Goal: Information Seeking & Learning: Learn about a topic

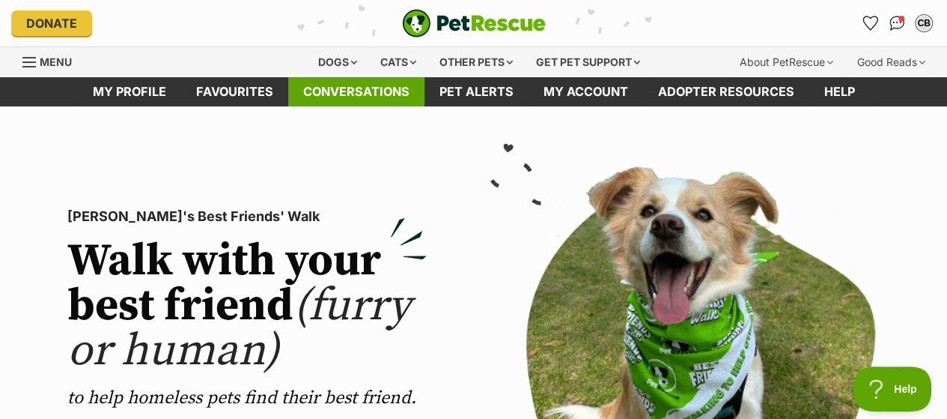
click at [364, 91] on link "Conversations" at bounding box center [356, 91] width 136 height 29
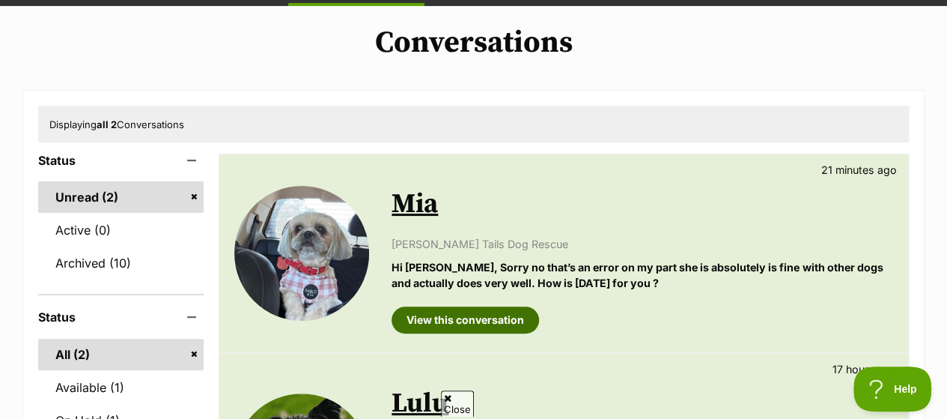
click at [452, 313] on link "View this conversation" at bounding box center [466, 319] width 148 height 27
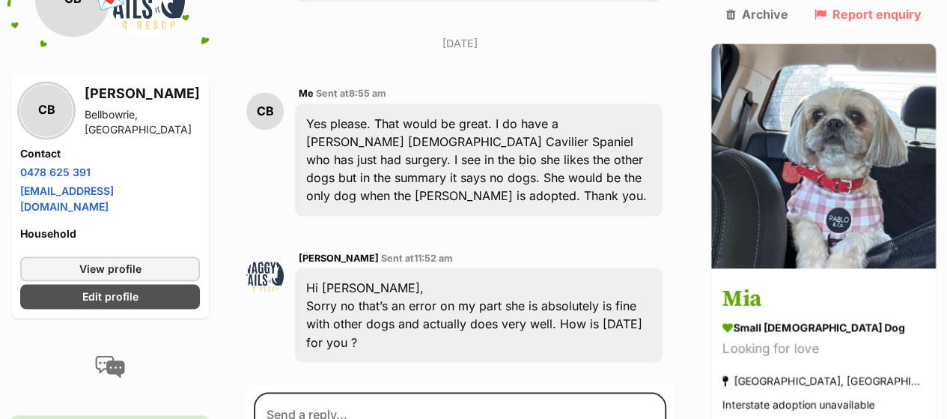
scroll to position [1098, 0]
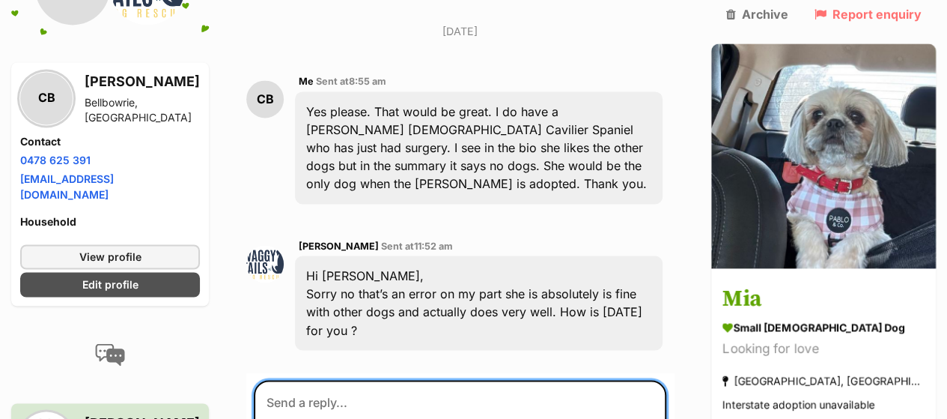
click at [282, 380] on textarea at bounding box center [460, 425] width 413 height 90
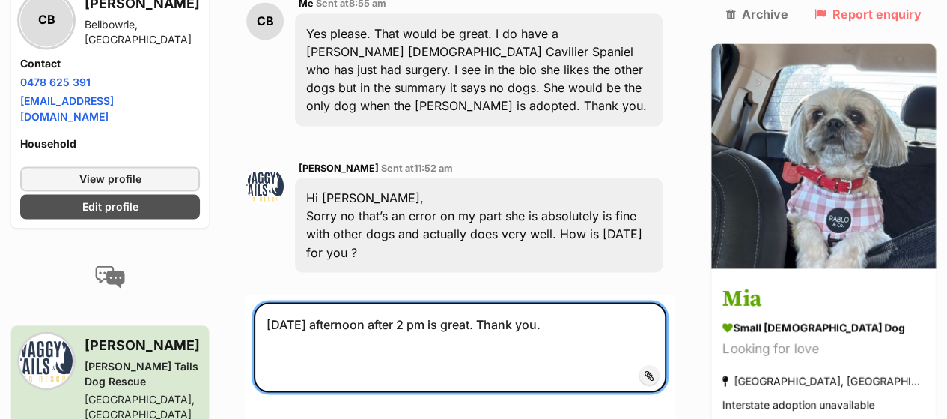
scroll to position [1185, 0]
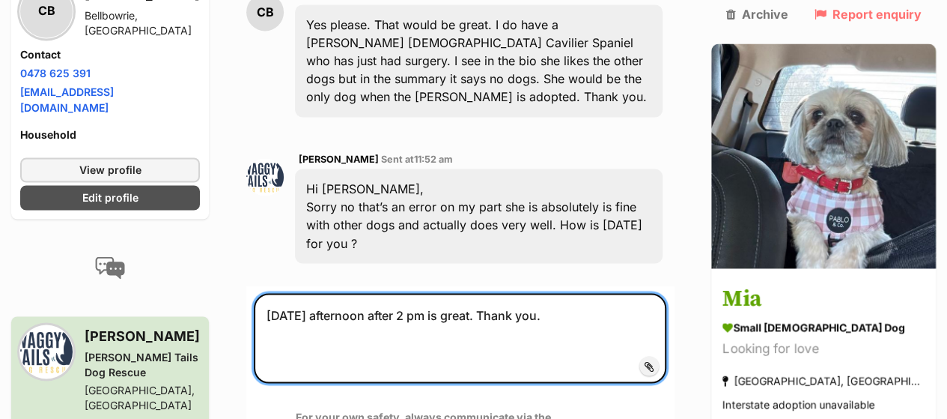
type textarea "[DATE] afternoon after 2 pm is great. Thank you."
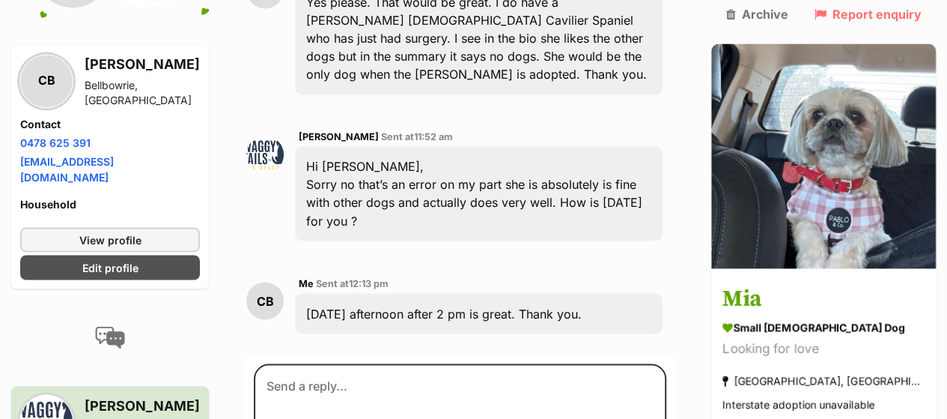
scroll to position [1208, 0]
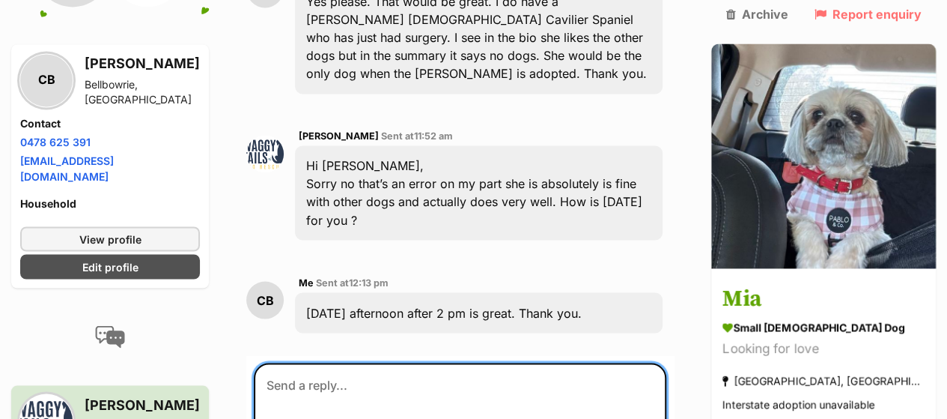
click at [667, 362] on textarea at bounding box center [460, 407] width 413 height 90
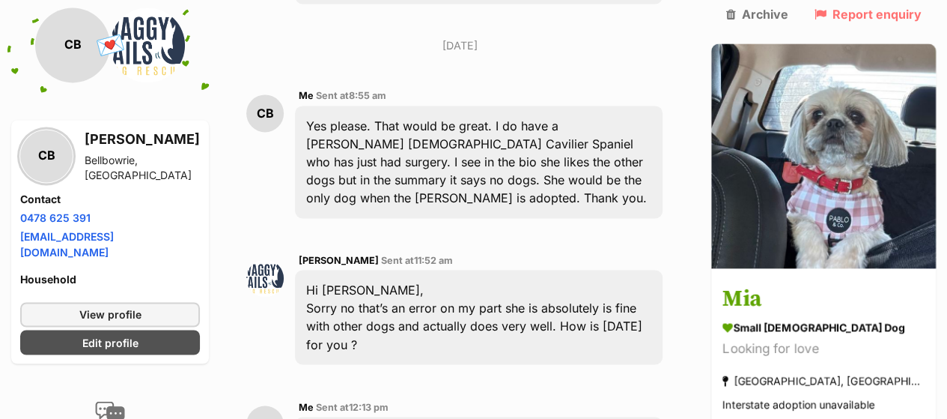
scroll to position [1083, 0]
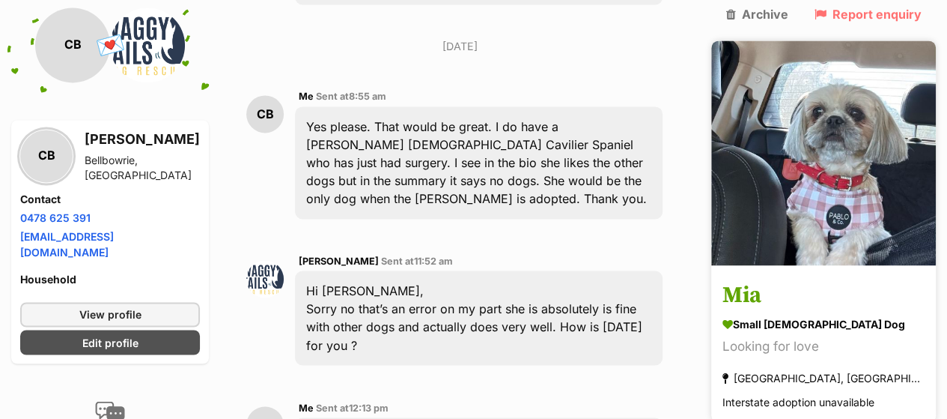
click at [837, 196] on img at bounding box center [823, 152] width 225 height 225
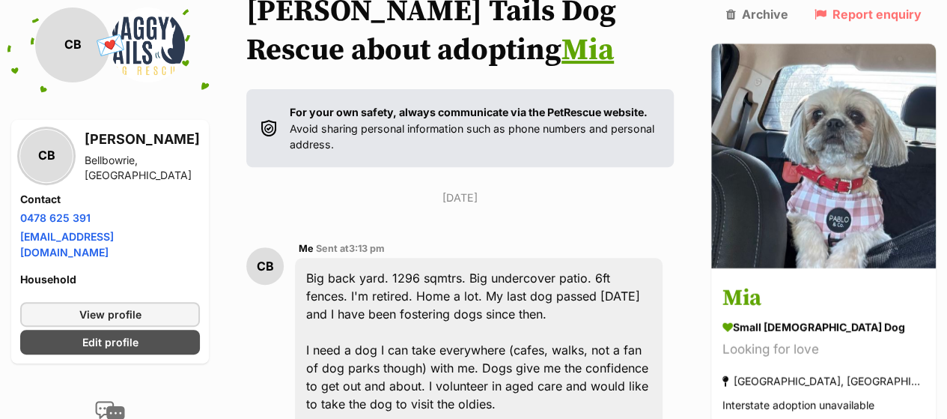
scroll to position [0, 0]
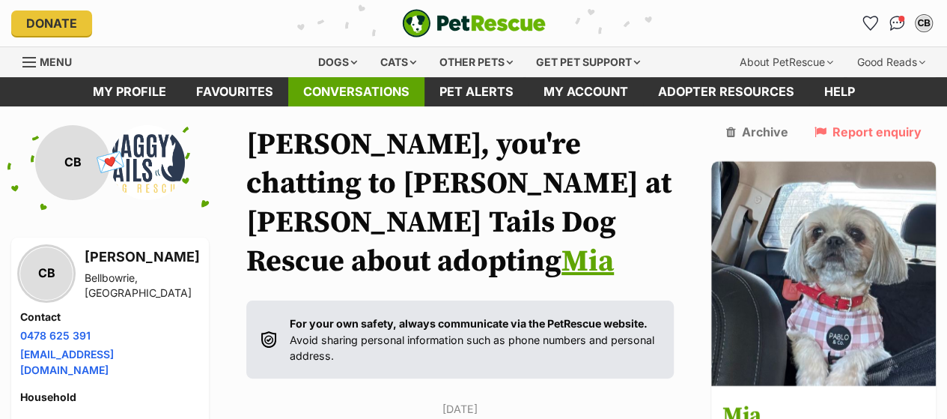
click at [343, 86] on link "Conversations" at bounding box center [356, 91] width 136 height 29
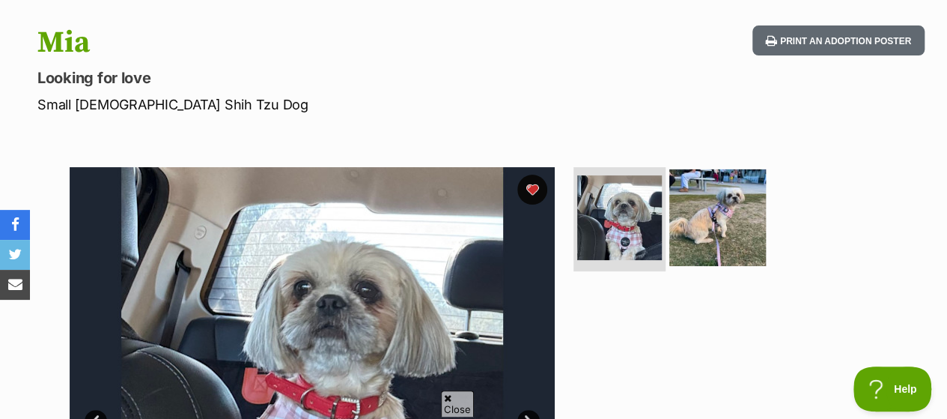
click at [703, 224] on img at bounding box center [718, 217] width 97 height 97
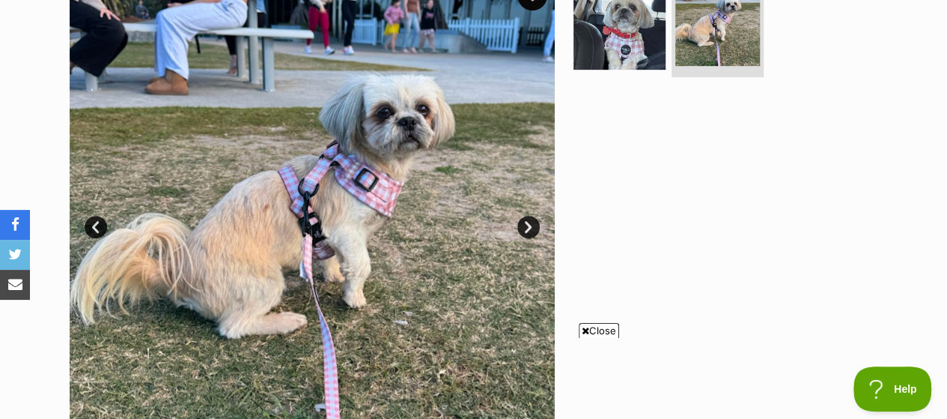
scroll to position [334, 0]
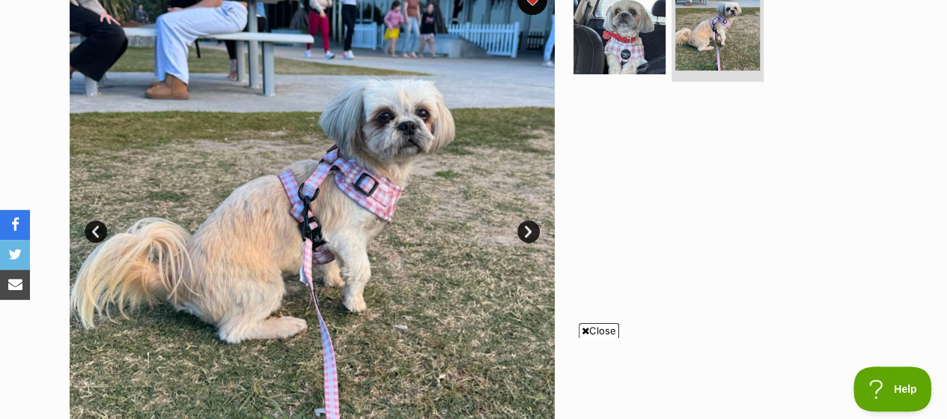
click at [529, 228] on link "Next" at bounding box center [528, 231] width 22 height 22
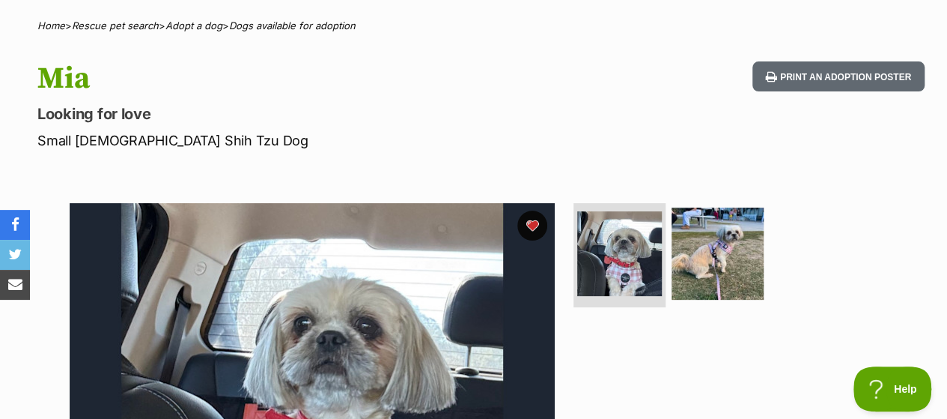
scroll to position [0, 0]
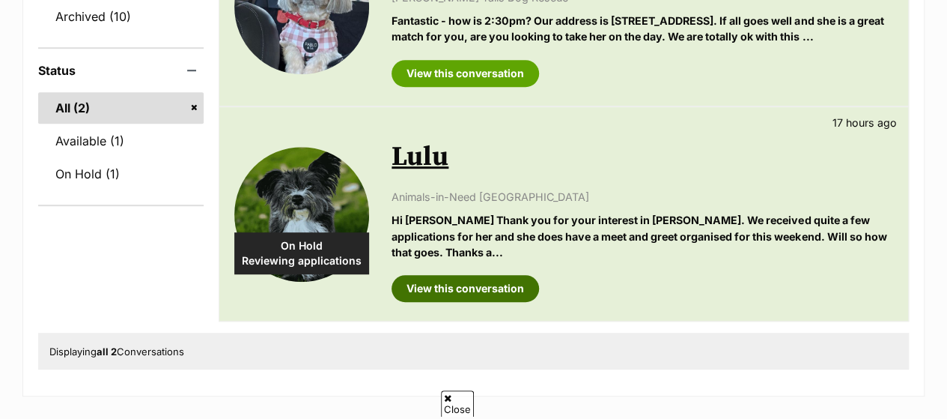
click at [443, 275] on link "View this conversation" at bounding box center [466, 288] width 148 height 27
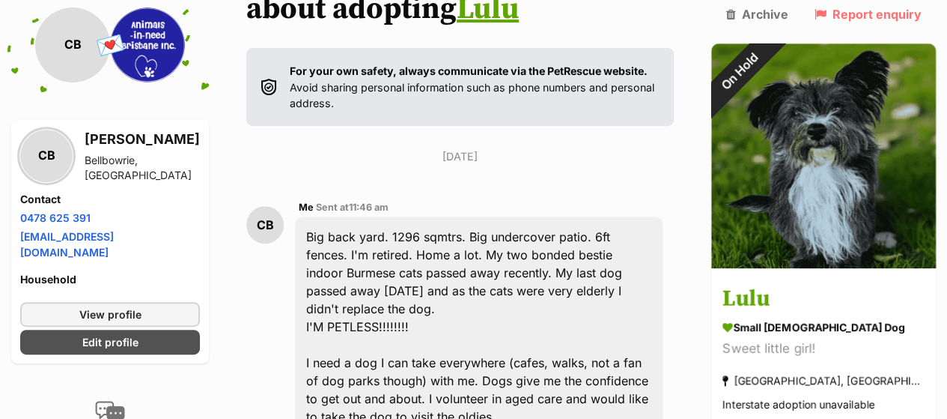
scroll to position [253, 0]
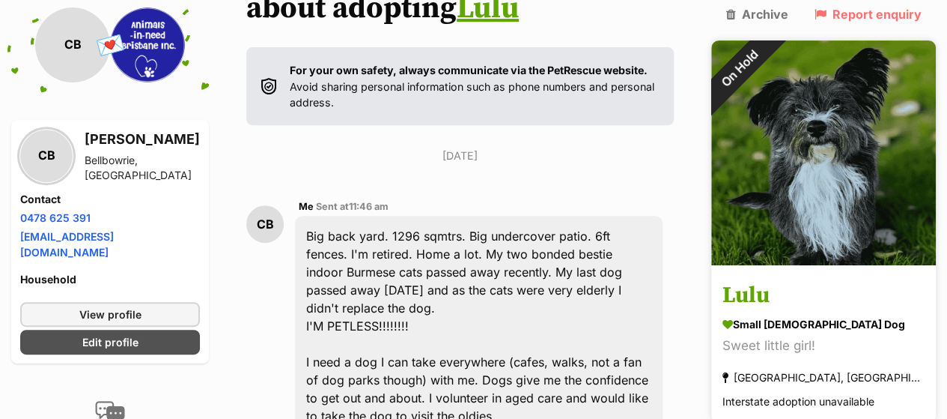
click at [854, 179] on img at bounding box center [823, 152] width 225 height 225
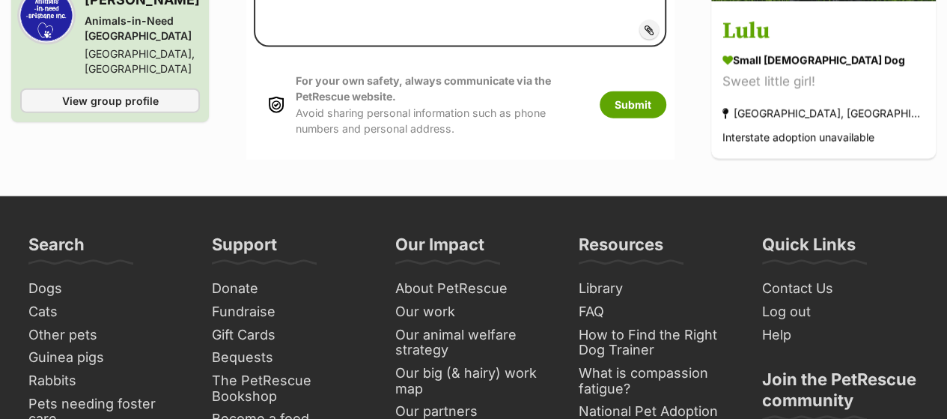
scroll to position [1722, 0]
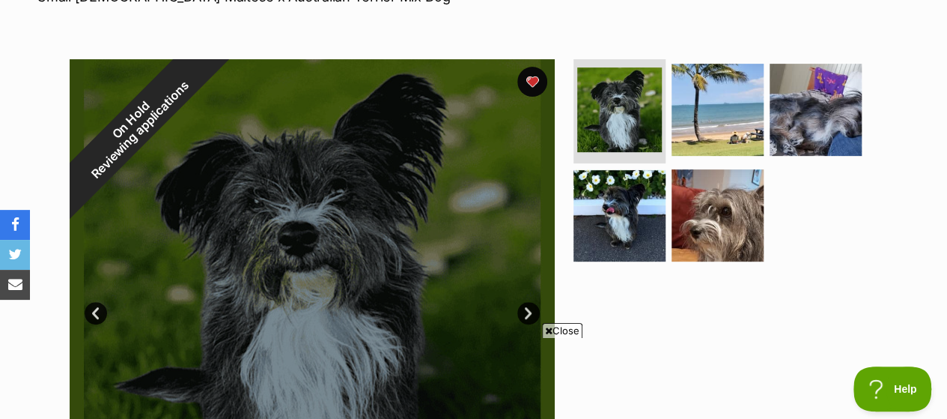
scroll to position [251, 0]
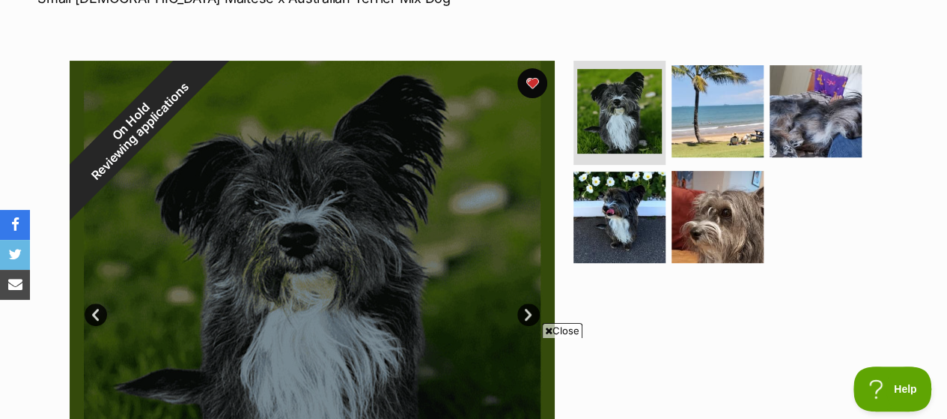
click at [527, 313] on link "Next" at bounding box center [528, 314] width 22 height 22
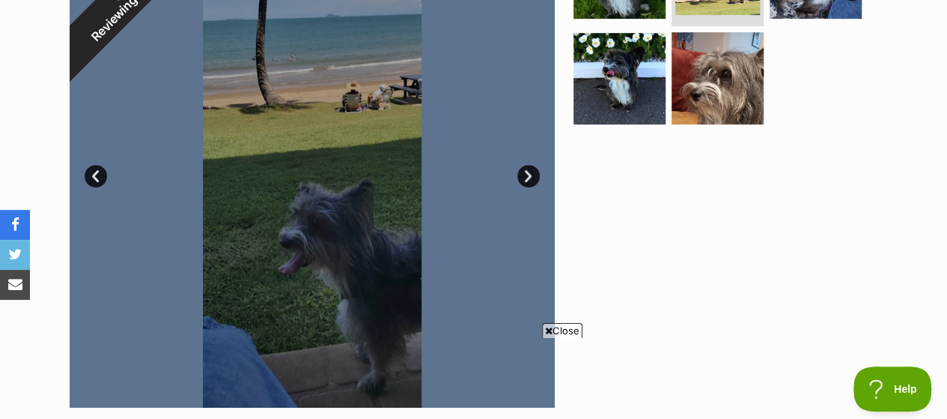
scroll to position [390, 0]
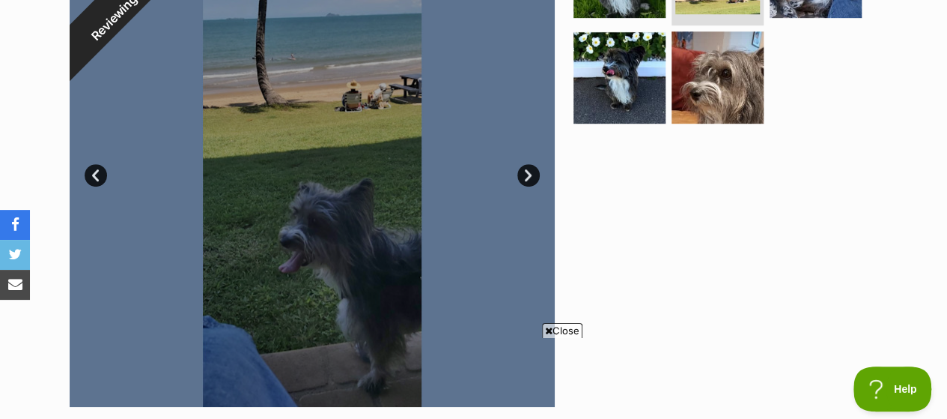
click at [526, 170] on link "Next" at bounding box center [528, 175] width 22 height 22
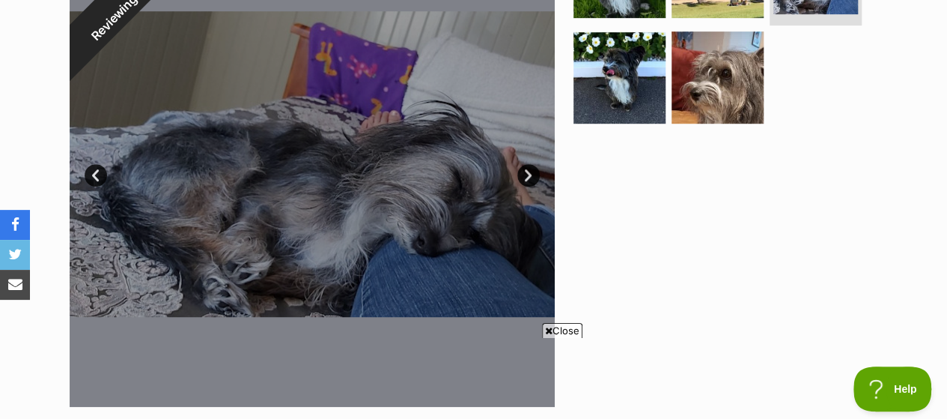
click at [526, 170] on link "Next" at bounding box center [528, 175] width 22 height 22
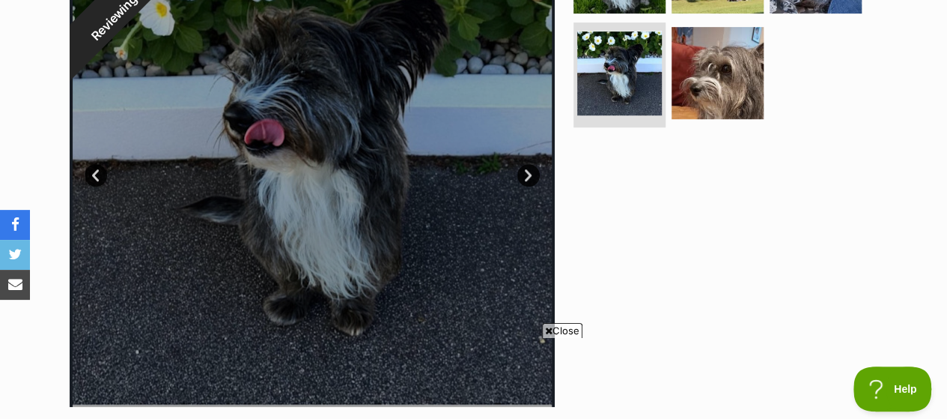
click at [526, 170] on link "Next" at bounding box center [528, 175] width 22 height 22
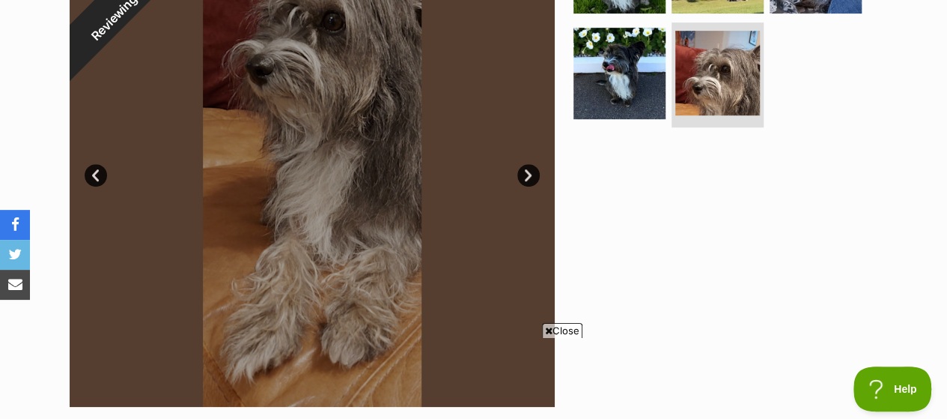
click at [526, 170] on link "Next" at bounding box center [528, 175] width 22 height 22
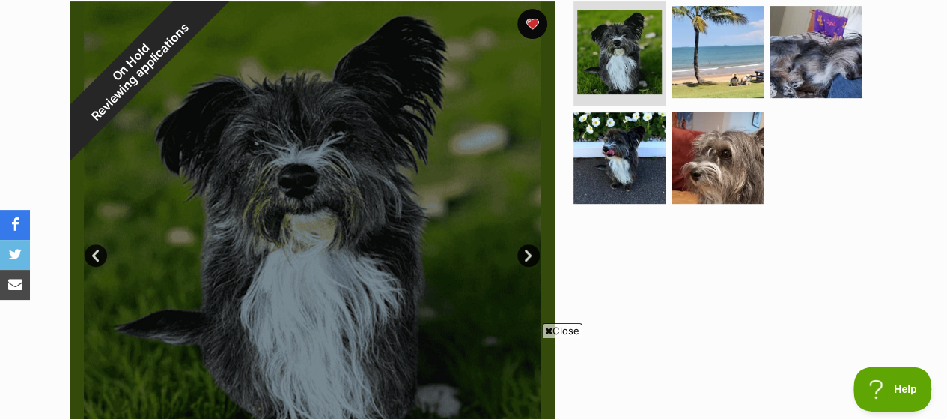
scroll to position [309, 0]
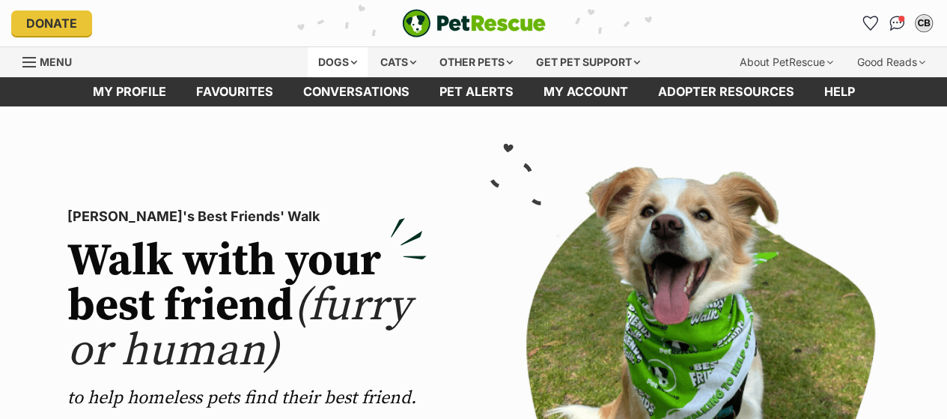
click at [325, 55] on div "Dogs" at bounding box center [338, 62] width 60 height 30
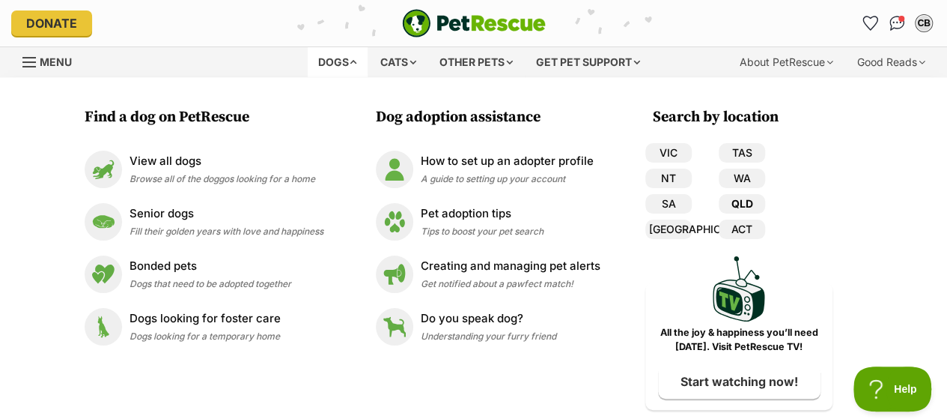
click at [743, 199] on link "QLD" at bounding box center [742, 203] width 46 height 19
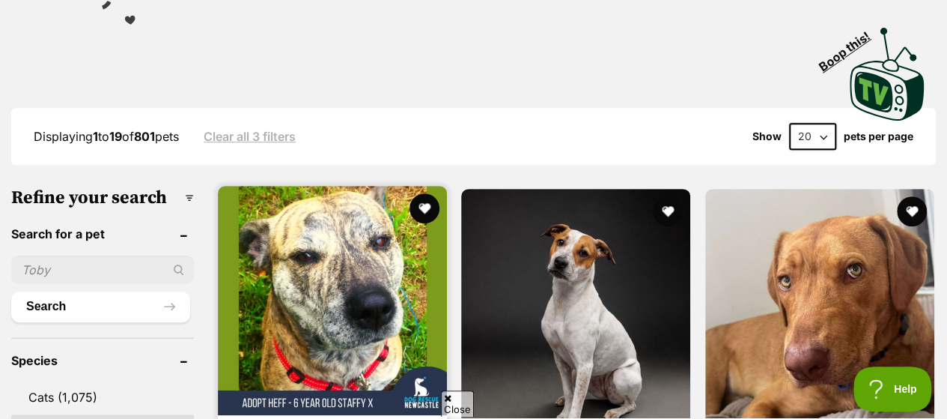
scroll to position [302, 0]
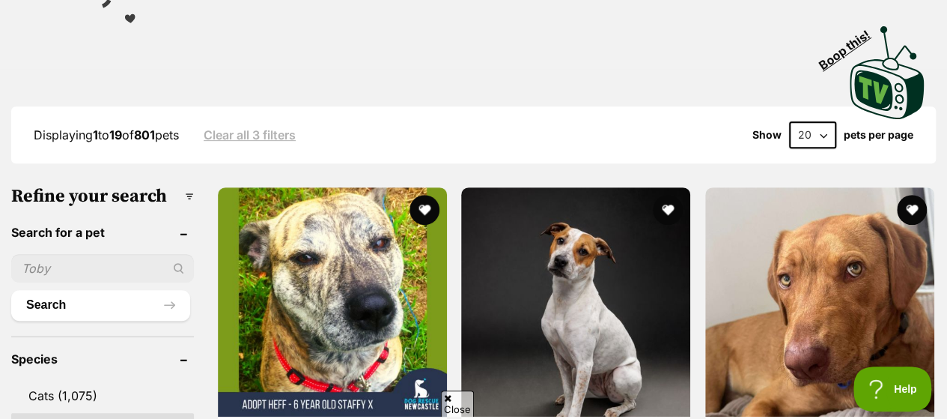
click at [61, 264] on input "text" at bounding box center [102, 268] width 183 height 28
type input "indi"
click at [11, 290] on button "Search" at bounding box center [100, 305] width 179 height 30
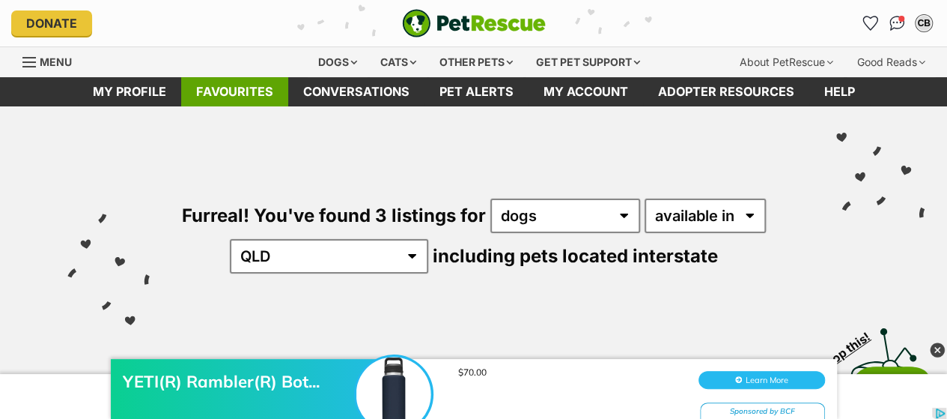
click at [224, 94] on link "Favourites" at bounding box center [234, 91] width 107 height 29
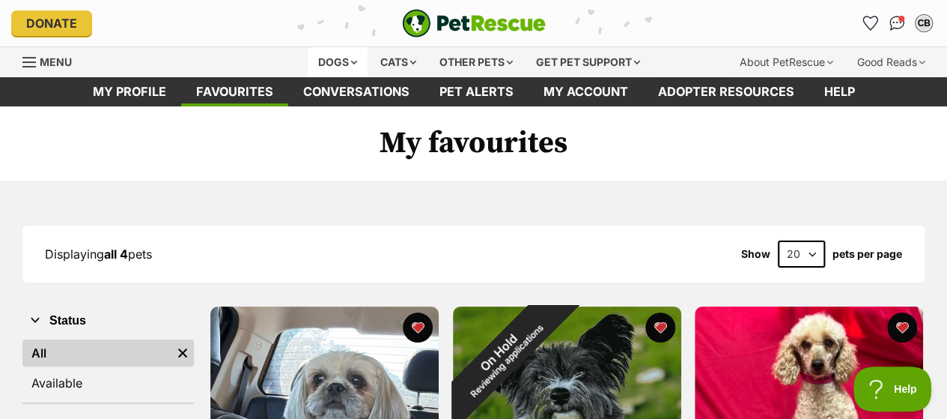
click at [324, 61] on div "Dogs" at bounding box center [338, 62] width 60 height 30
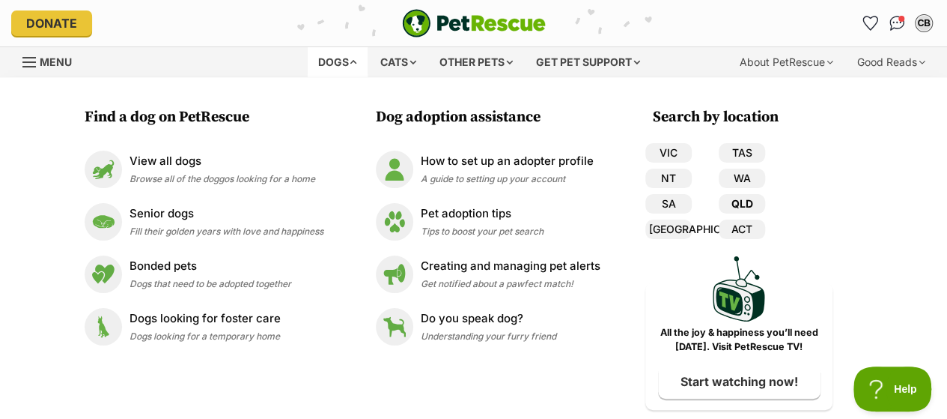
click at [744, 200] on link "QLD" at bounding box center [742, 203] width 46 height 19
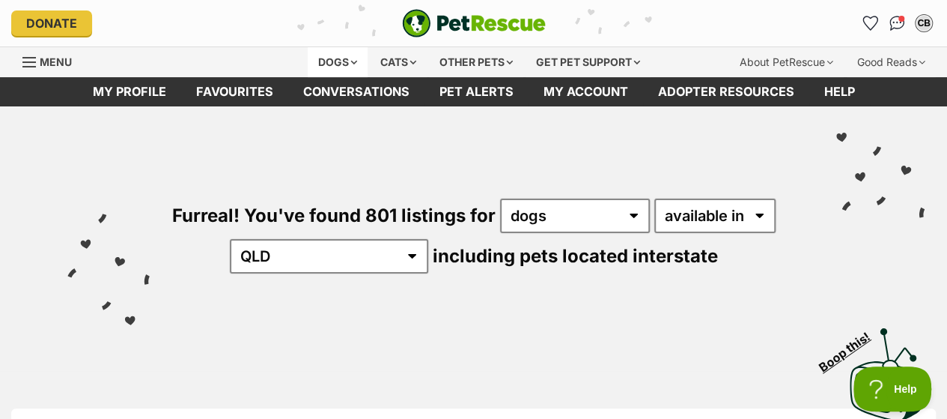
click at [321, 56] on div "Dogs" at bounding box center [338, 62] width 60 height 30
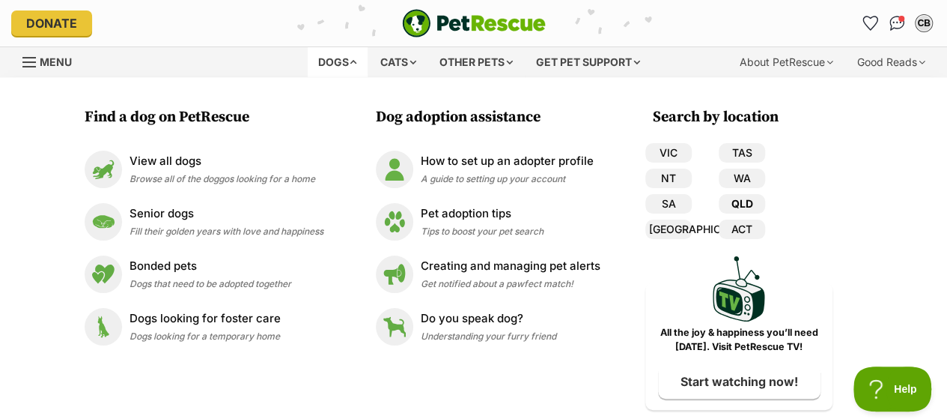
click at [744, 198] on link "QLD" at bounding box center [742, 203] width 46 height 19
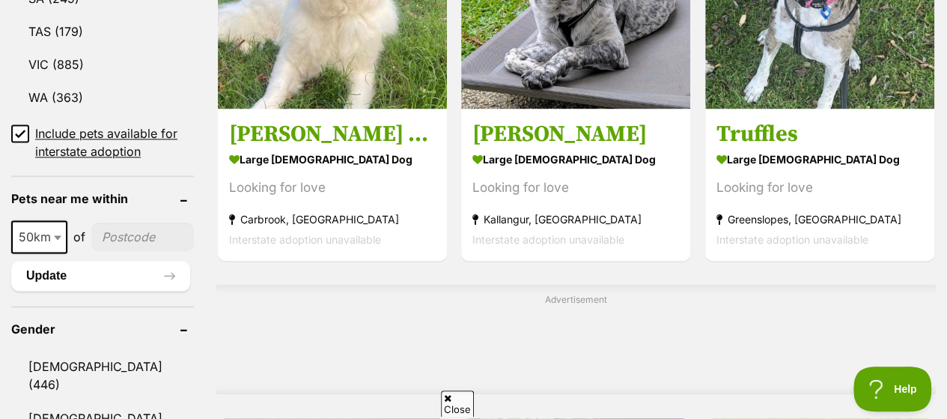
click at [120, 222] on input"] "postcode" at bounding box center [142, 236] width 103 height 28
type input"] "4070"
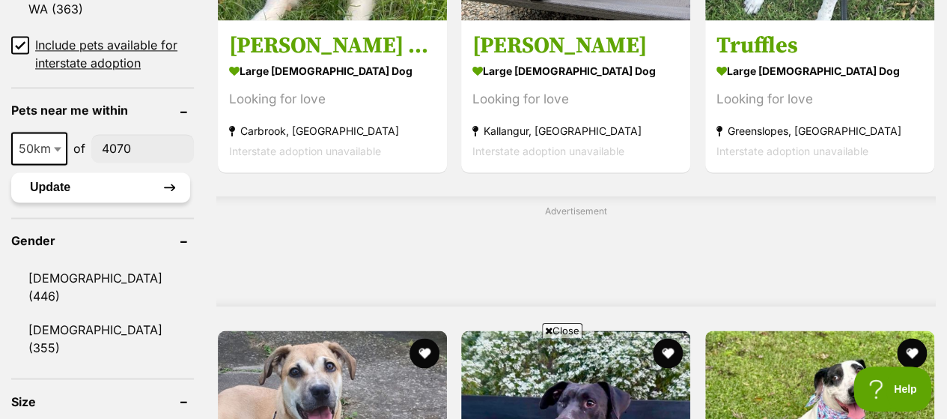
scroll to position [1093, 0]
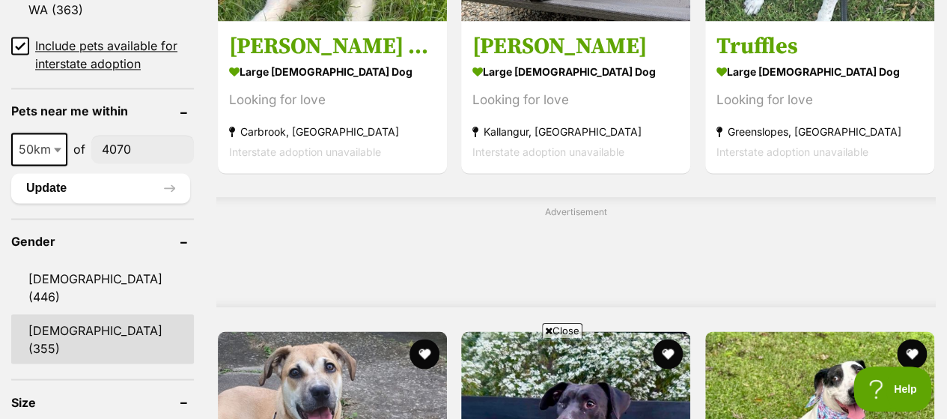
click at [52, 314] on link "Female (355)" at bounding box center [102, 338] width 183 height 49
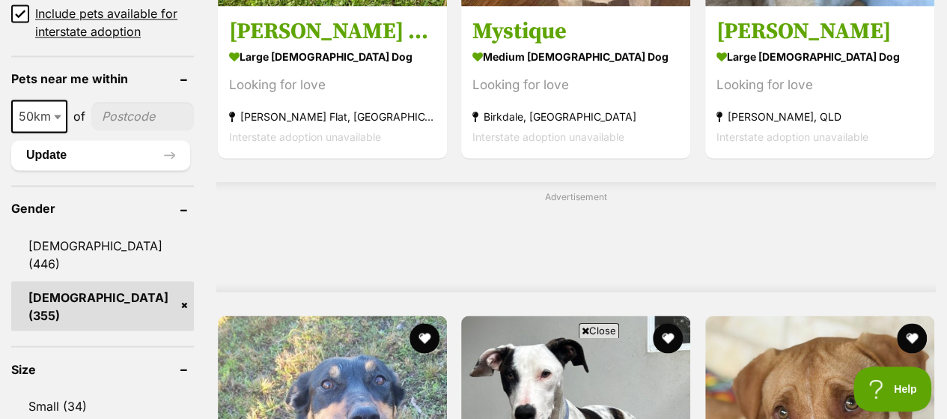
click at [121, 102] on input"] "postcode" at bounding box center [142, 116] width 103 height 28
type input"] "4070"
click at [82, 140] on button "Update" at bounding box center [100, 155] width 179 height 30
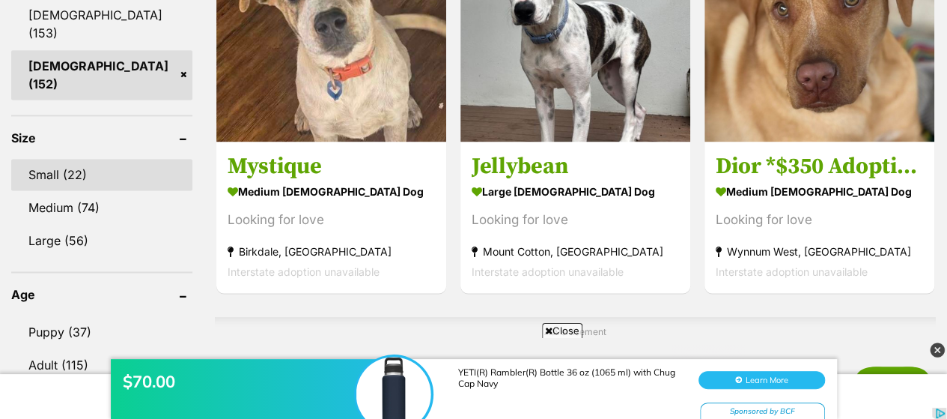
click at [55, 159] on link "Small (22)" at bounding box center [101, 174] width 181 height 31
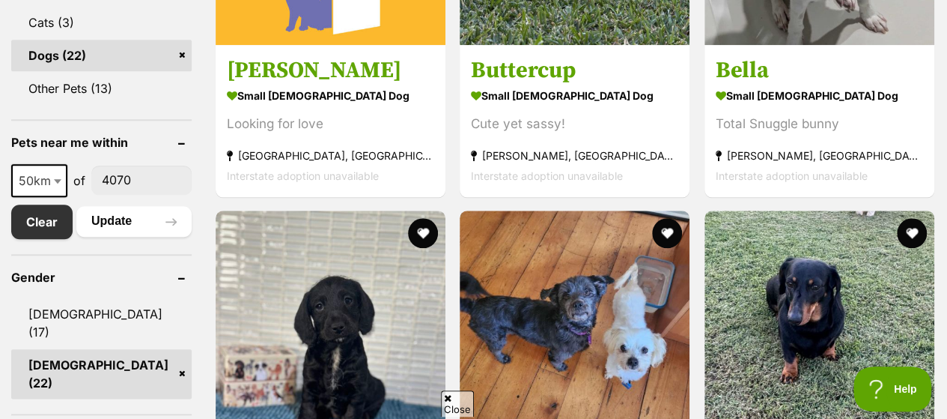
scroll to position [711, 0]
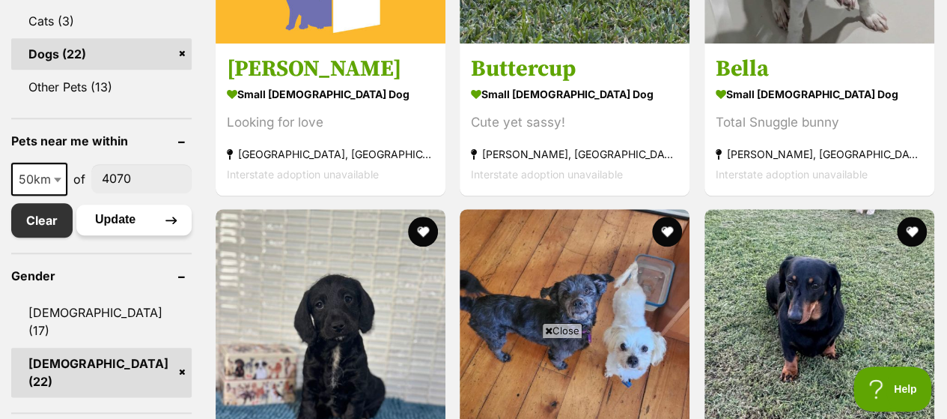
click at [112, 218] on button "Update" at bounding box center [133, 219] width 115 height 30
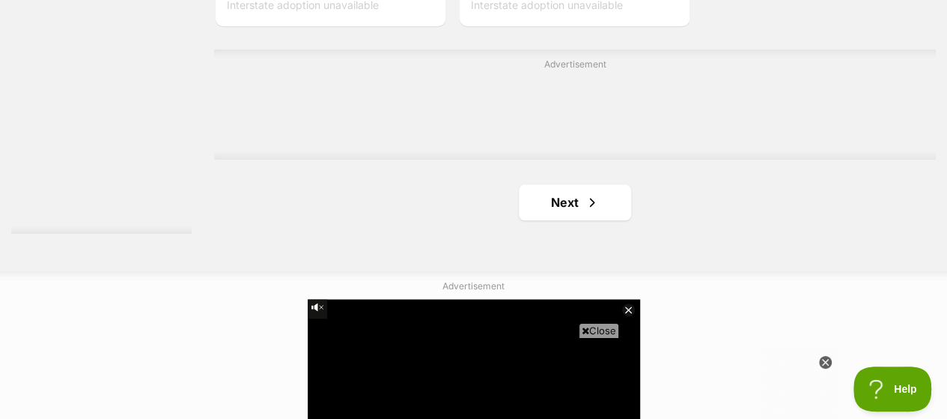
scroll to position [3562, 0]
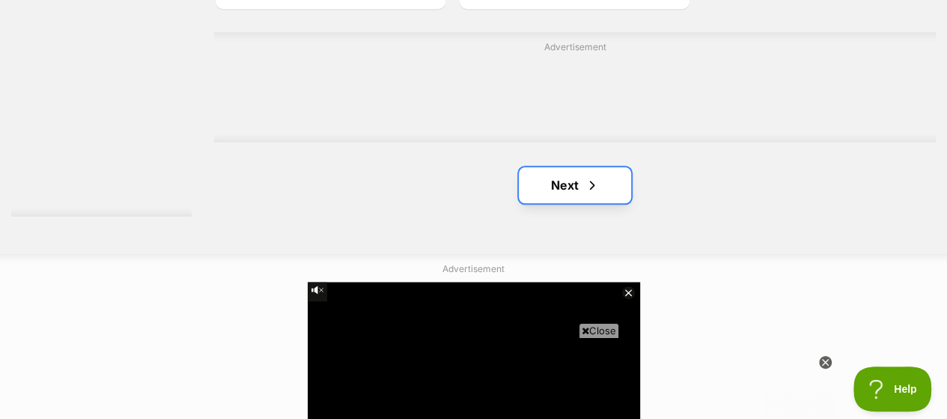
click at [565, 179] on link "Next" at bounding box center [575, 185] width 112 height 36
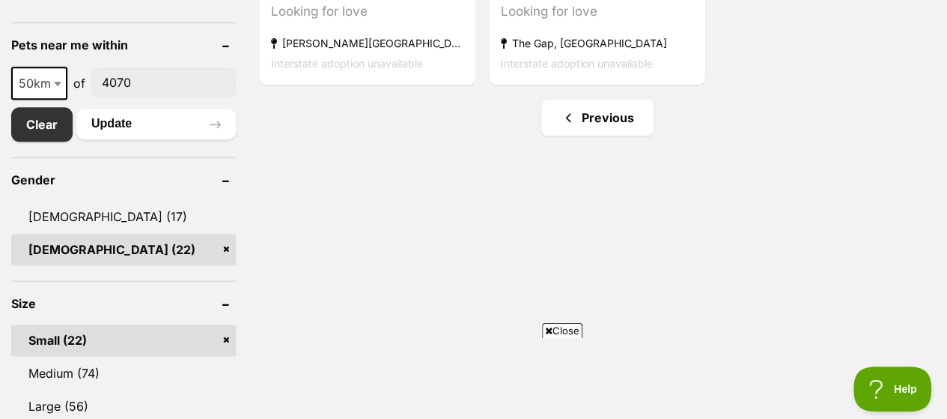
scroll to position [821, 0]
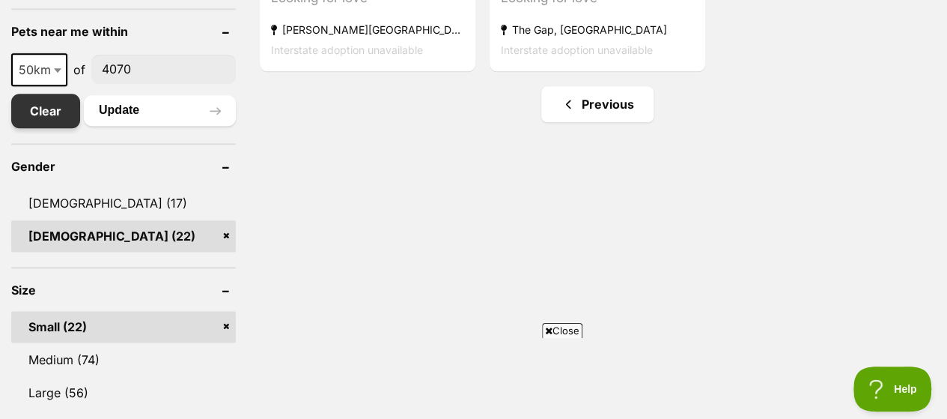
click at [40, 106] on link "Clear" at bounding box center [45, 111] width 69 height 34
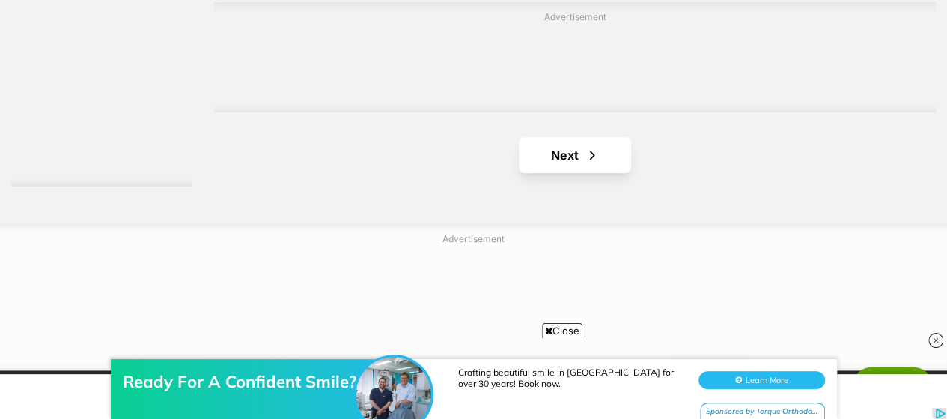
scroll to position [3592, 0]
click at [547, 157] on link "Next" at bounding box center [575, 154] width 112 height 36
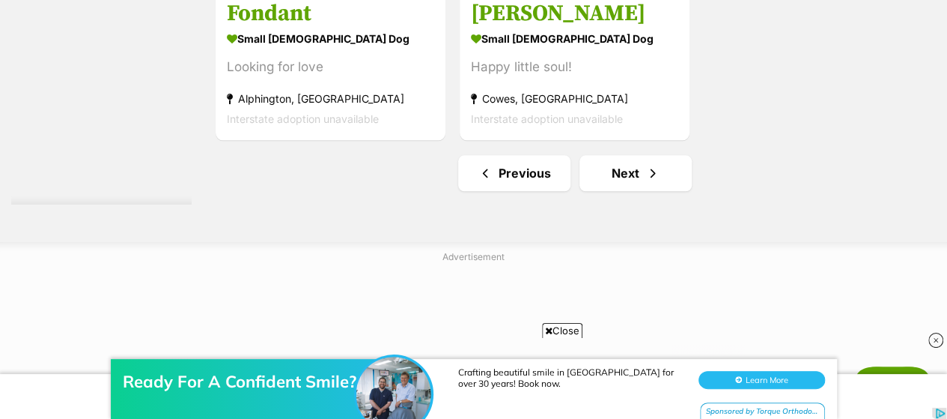
scroll to position [3576, 0]
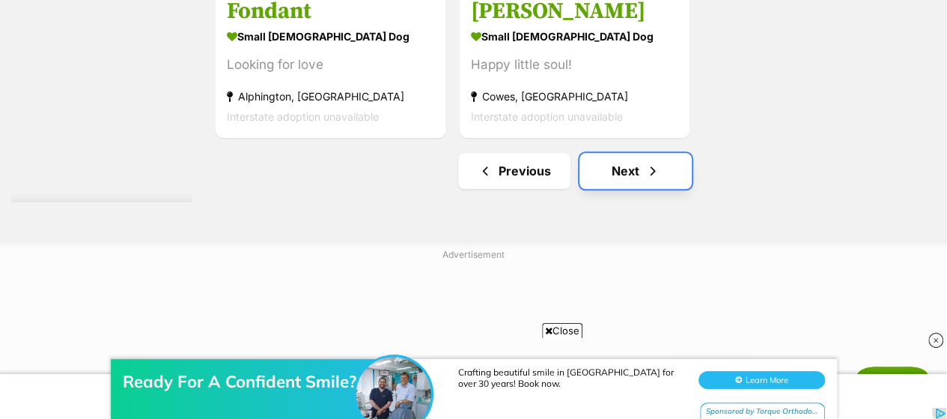
click at [637, 156] on link "Next" at bounding box center [636, 171] width 112 height 36
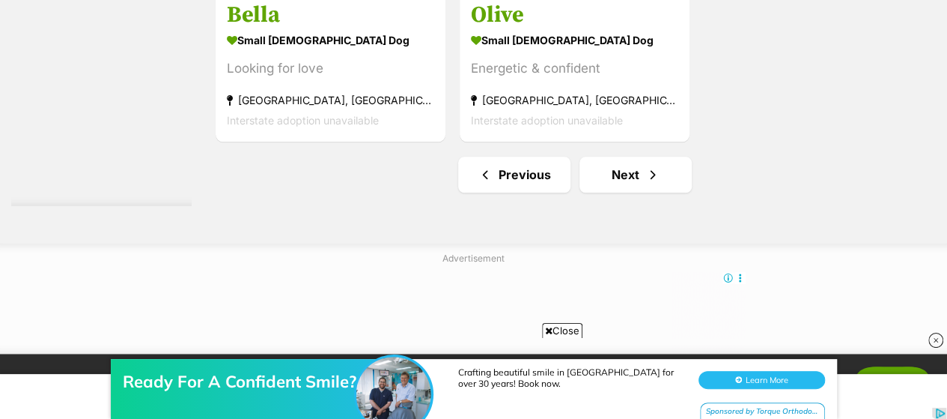
scroll to position [3713, 0]
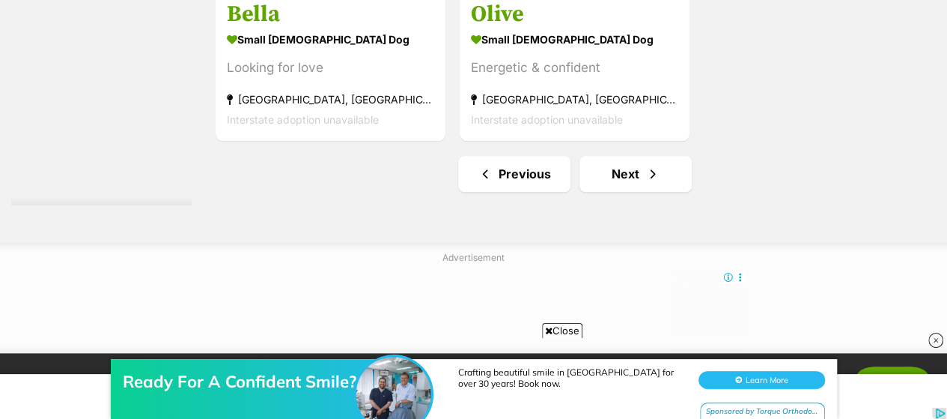
drag, startPoint x: 0, startPoint y: 0, endPoint x: 637, endPoint y: 156, distance: 655.3
click at [626, 170] on link "Next" at bounding box center [636, 174] width 112 height 36
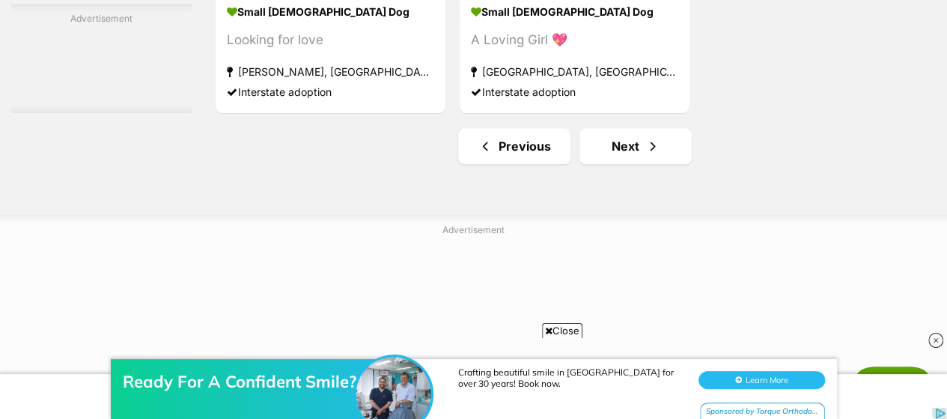
scroll to position [3598, 0]
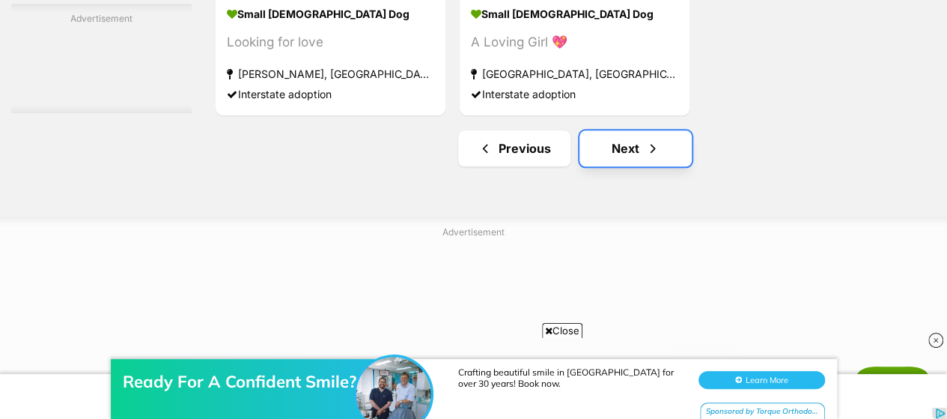
click at [626, 131] on link "Next" at bounding box center [636, 148] width 112 height 36
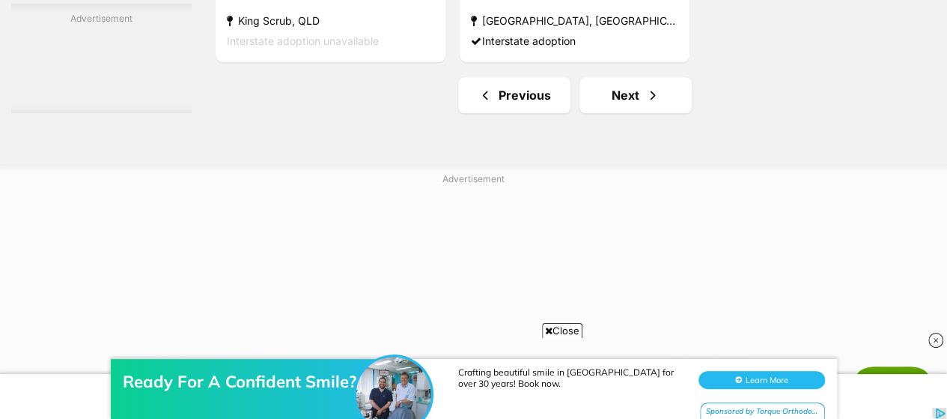
scroll to position [3654, 0]
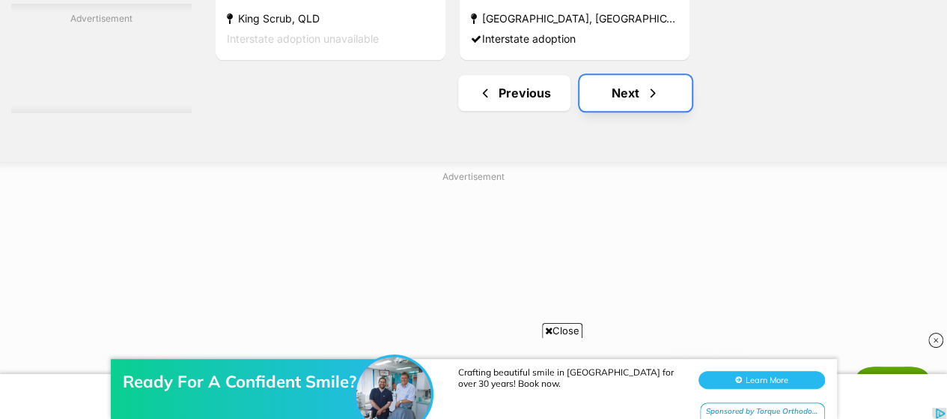
click at [622, 82] on link "Next" at bounding box center [636, 93] width 112 height 36
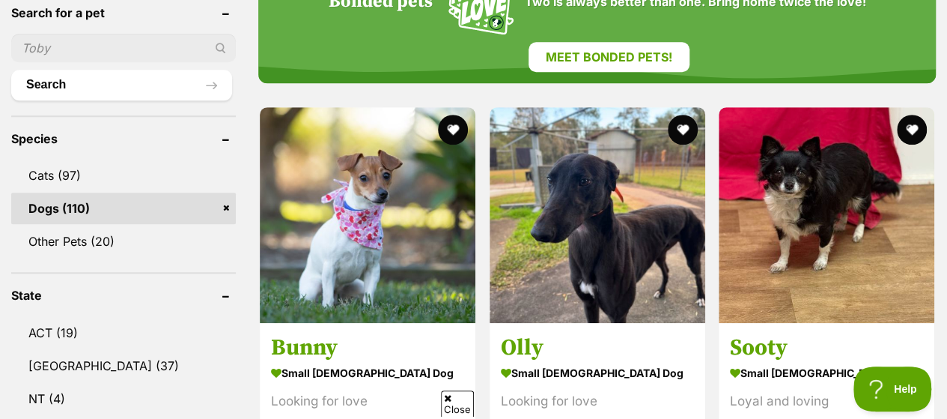
click at [232, 203] on link "Dogs (110)" at bounding box center [123, 207] width 225 height 31
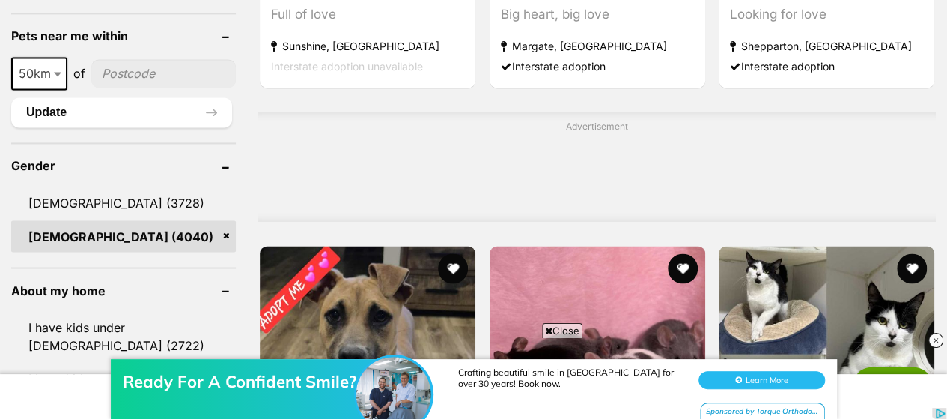
click at [228, 220] on link "Female (4040)" at bounding box center [123, 235] width 225 height 31
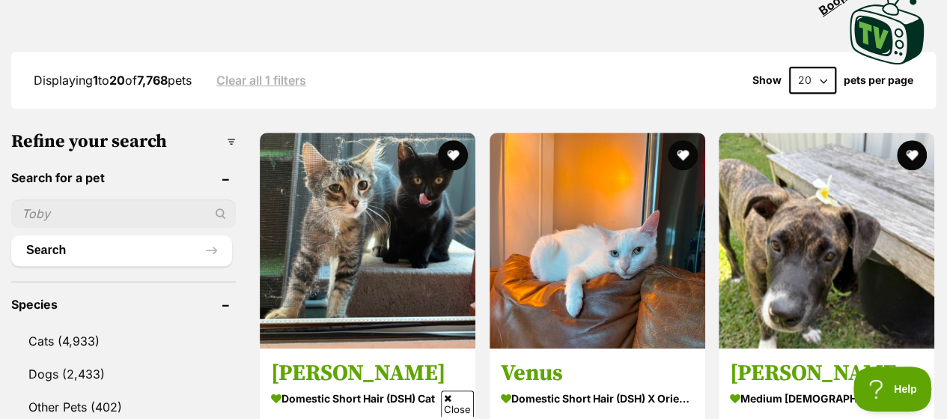
click at [40, 199] on input "text" at bounding box center [123, 213] width 225 height 28
click at [40, 199] on input "indi" at bounding box center [123, 213] width 225 height 28
type input "indi"
click at [37, 235] on button "Search" at bounding box center [121, 250] width 221 height 30
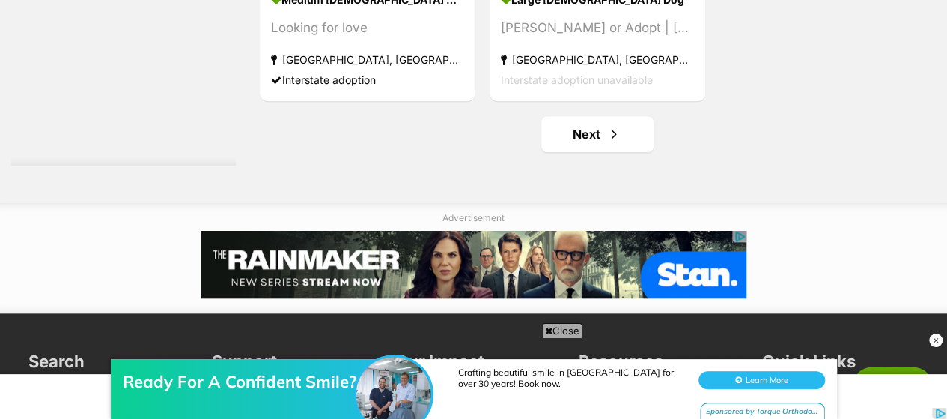
scroll to position [3456, 0]
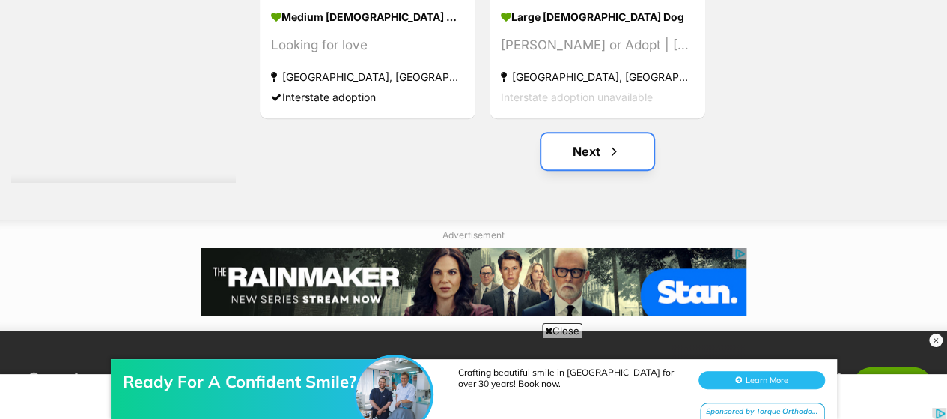
click at [581, 148] on link "Next" at bounding box center [597, 151] width 112 height 36
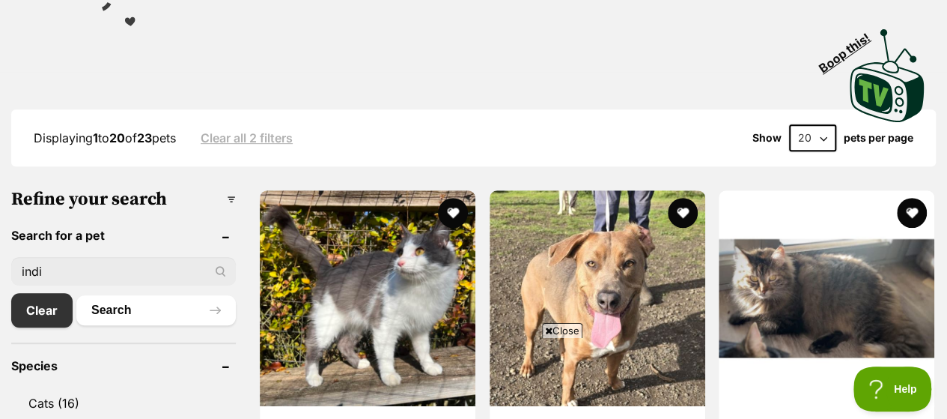
scroll to position [317, 0]
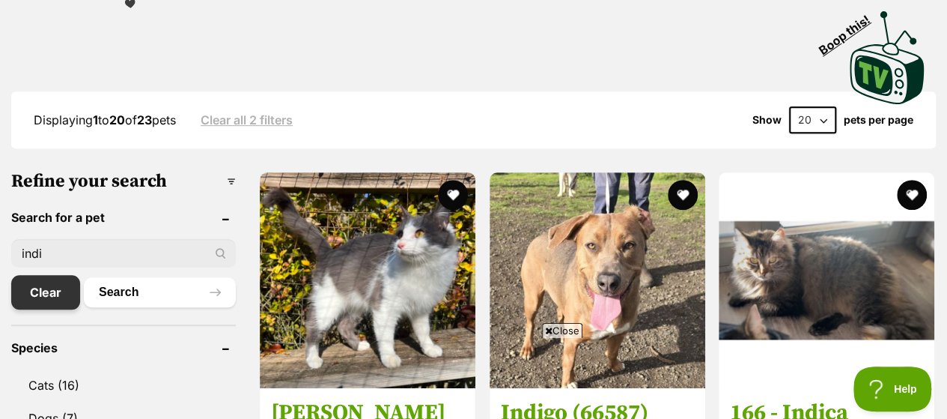
click at [43, 284] on link "Clear" at bounding box center [45, 292] width 69 height 34
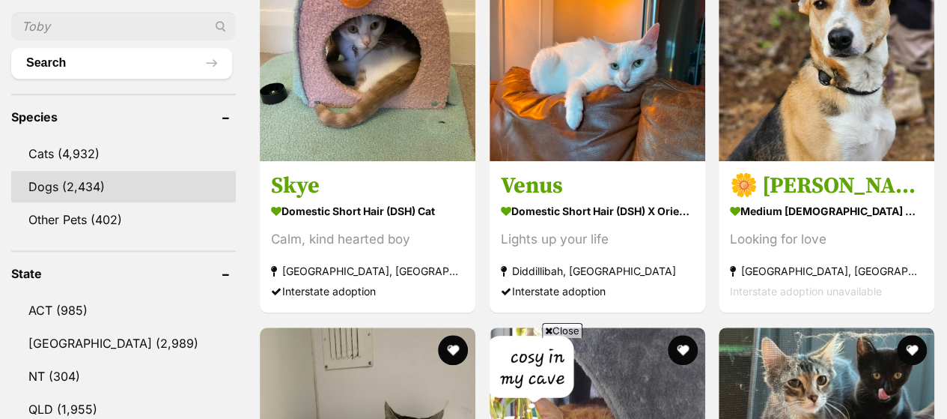
click at [45, 171] on link "Dogs (2,434)" at bounding box center [123, 186] width 225 height 31
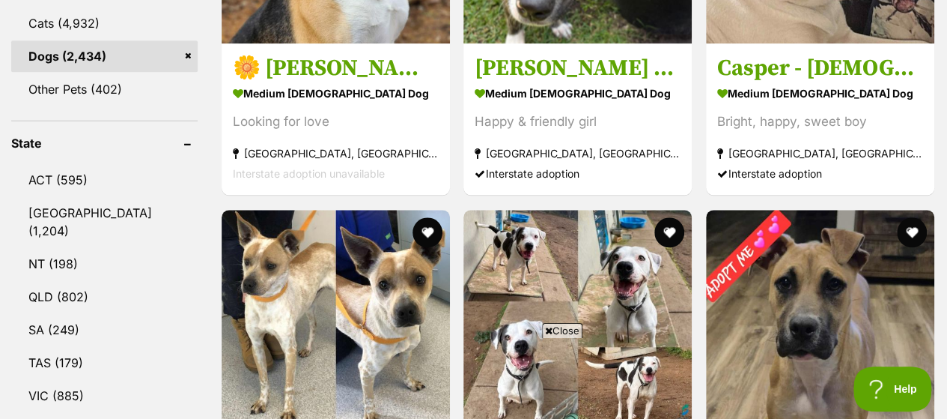
scroll to position [711, 0]
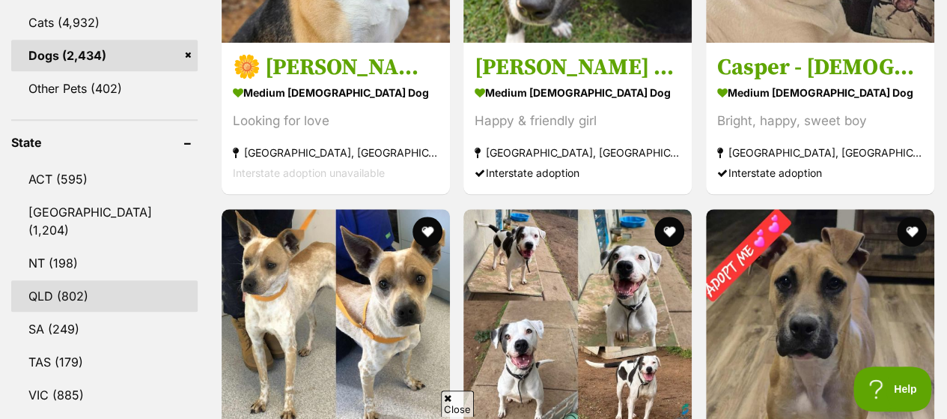
click at [44, 280] on link "QLD (802)" at bounding box center [104, 295] width 186 height 31
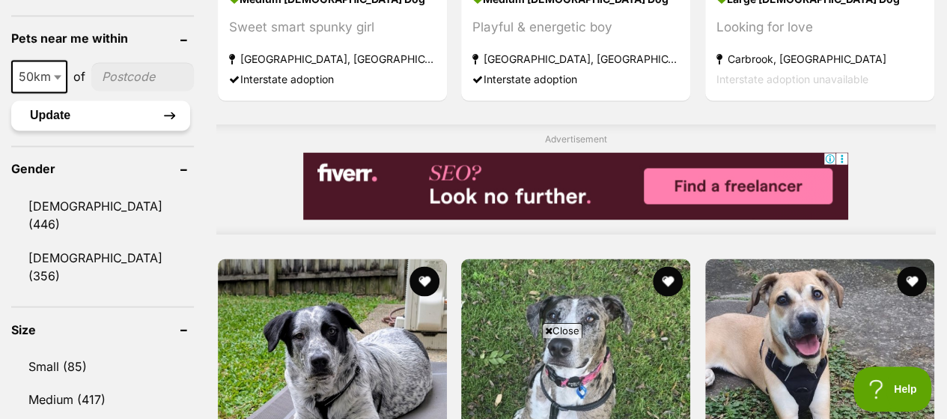
scroll to position [1166, 0]
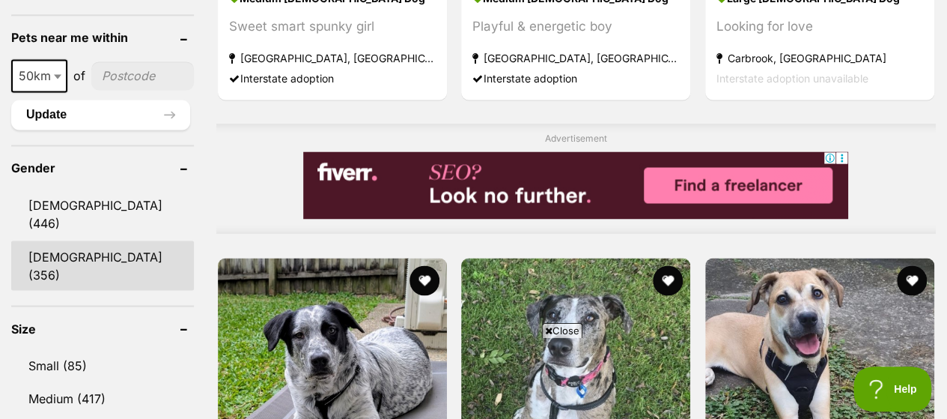
click at [49, 240] on link "Female (356)" at bounding box center [102, 264] width 183 height 49
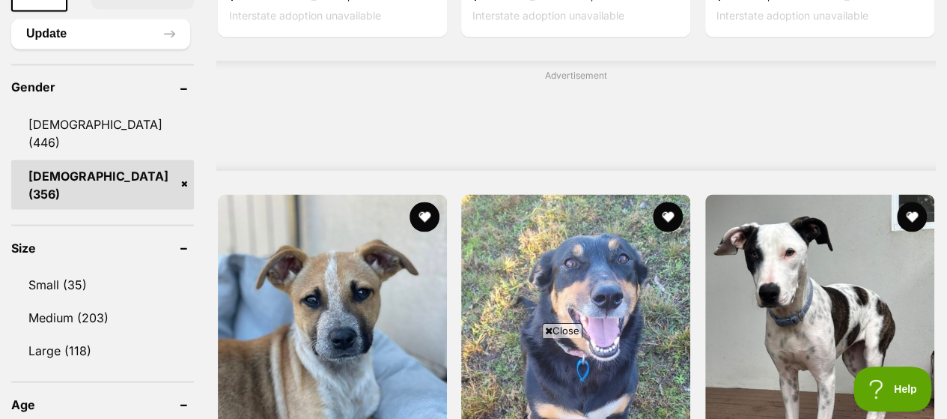
scroll to position [1265, 0]
click at [49, 267] on link "Small (35)" at bounding box center [102, 282] width 183 height 31
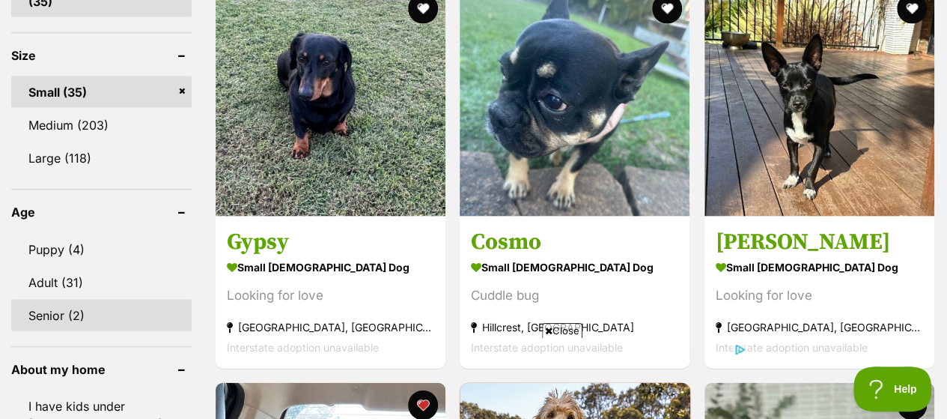
click at [49, 300] on link "Senior (2)" at bounding box center [101, 315] width 180 height 31
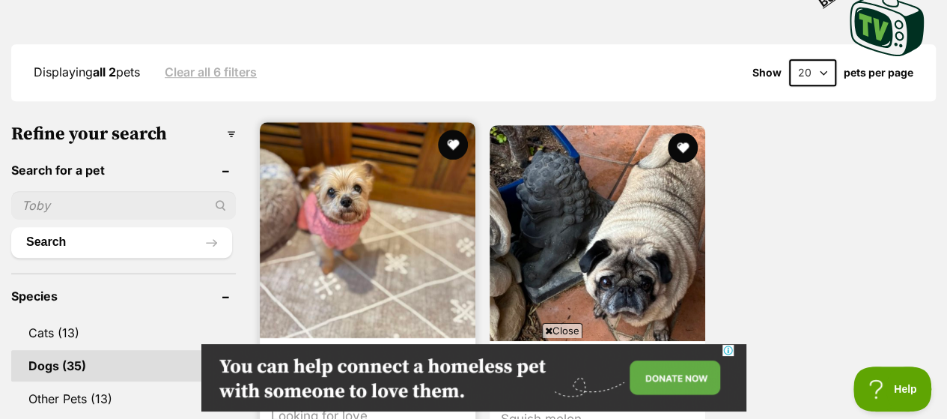
click at [407, 239] on img at bounding box center [368, 230] width 216 height 216
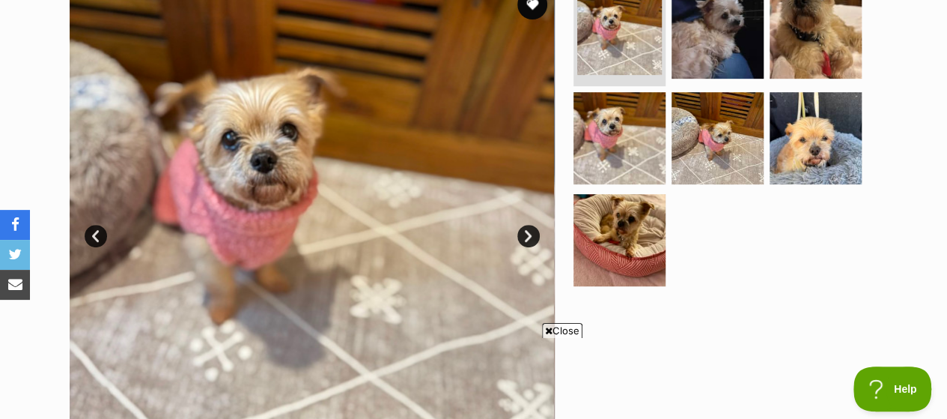
click at [529, 234] on link "Next" at bounding box center [528, 236] width 22 height 22
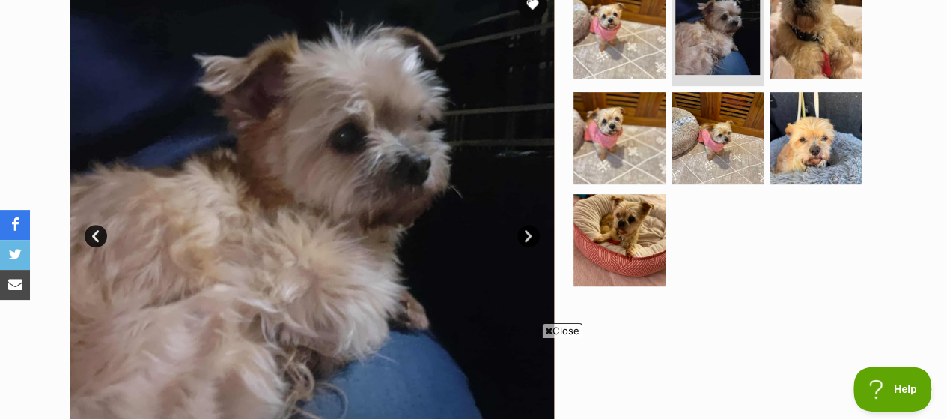
click at [529, 234] on link "Next" at bounding box center [528, 236] width 22 height 22
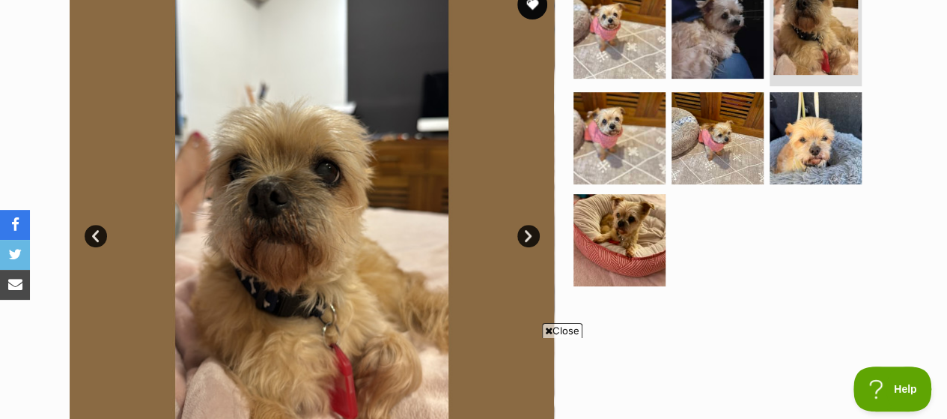
click at [529, 234] on link "Next" at bounding box center [528, 236] width 22 height 22
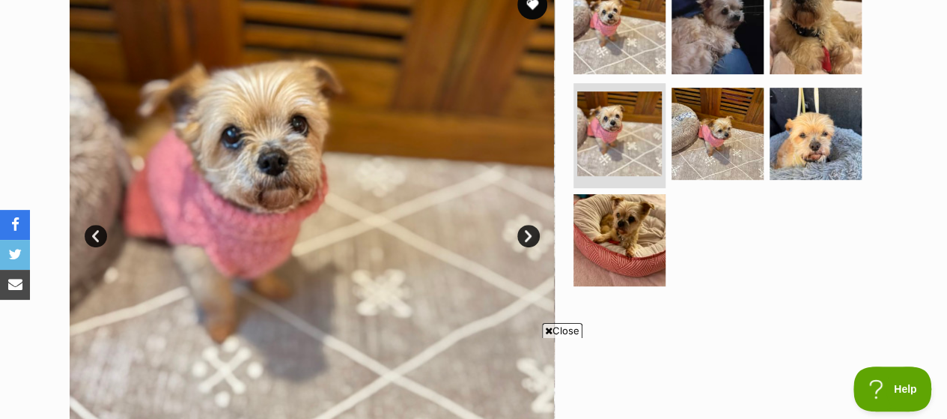
click at [529, 234] on link "Next" at bounding box center [528, 236] width 22 height 22
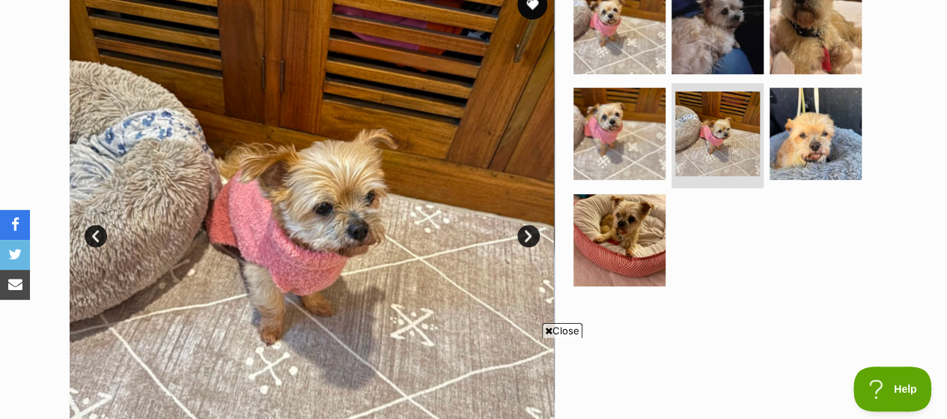
click at [562, 329] on span "Close" at bounding box center [562, 330] width 40 height 15
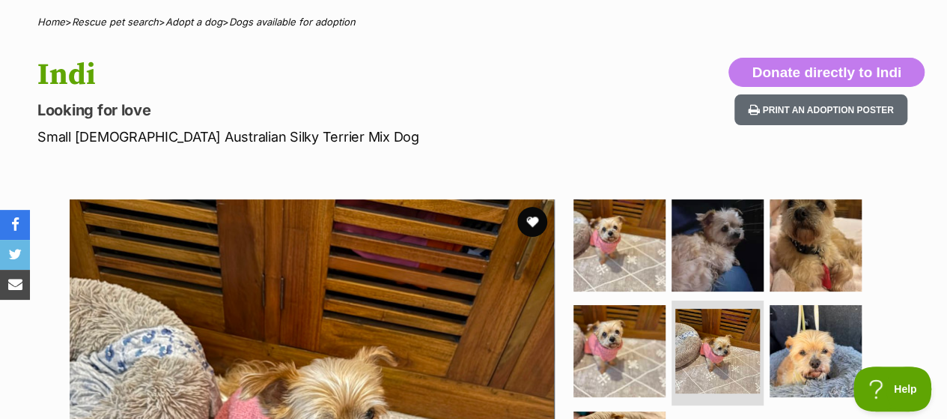
scroll to position [112, 0]
